Goal: Check status: Check status

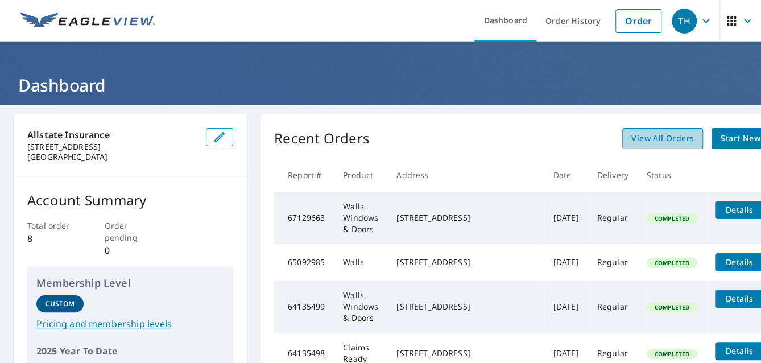
click at [631, 141] on span "View All Orders" at bounding box center [662, 138] width 63 height 14
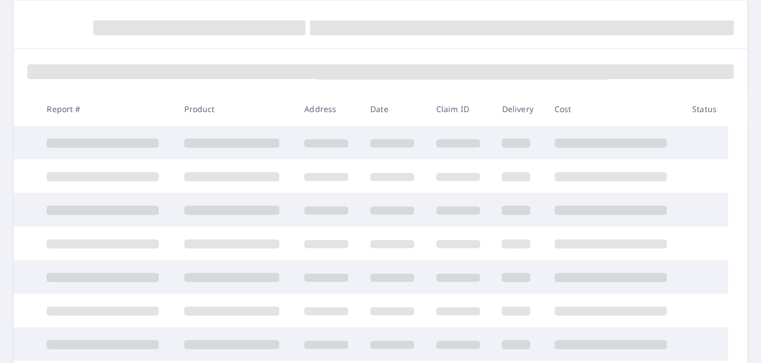
scroll to position [171, 0]
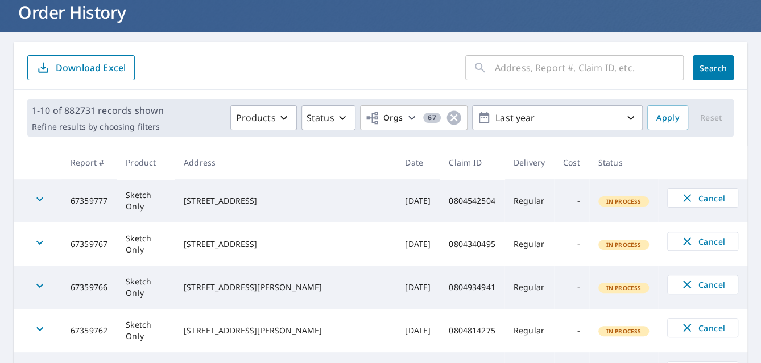
scroll to position [57, 0]
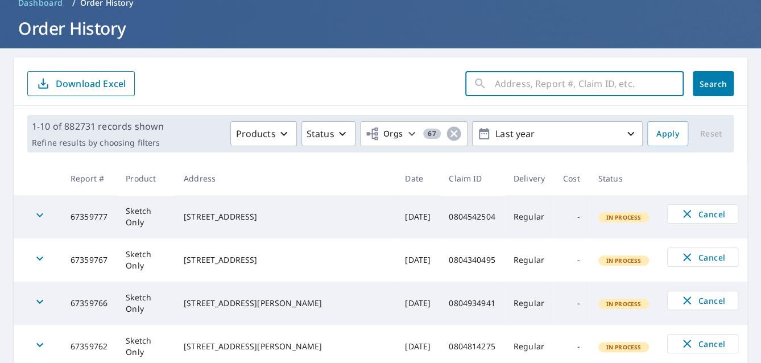
click at [495, 88] on input "text" at bounding box center [589, 84] width 189 height 32
type input "0803727718"
click button "Search" at bounding box center [713, 83] width 41 height 25
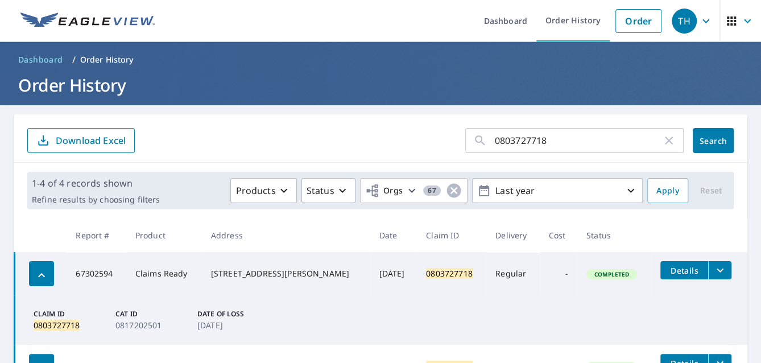
click at [713, 268] on icon "filesDropdownBtn-67302594" at bounding box center [720, 270] width 14 height 14
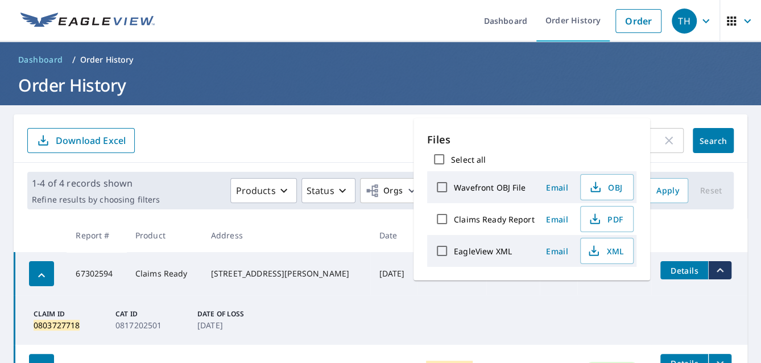
click at [523, 299] on td "Claim ID 0803727718 Cat ID 0817202501 Date of Loss [DATE]" at bounding box center [381, 319] width 733 height 49
